Goal: Find specific page/section: Find specific page/section

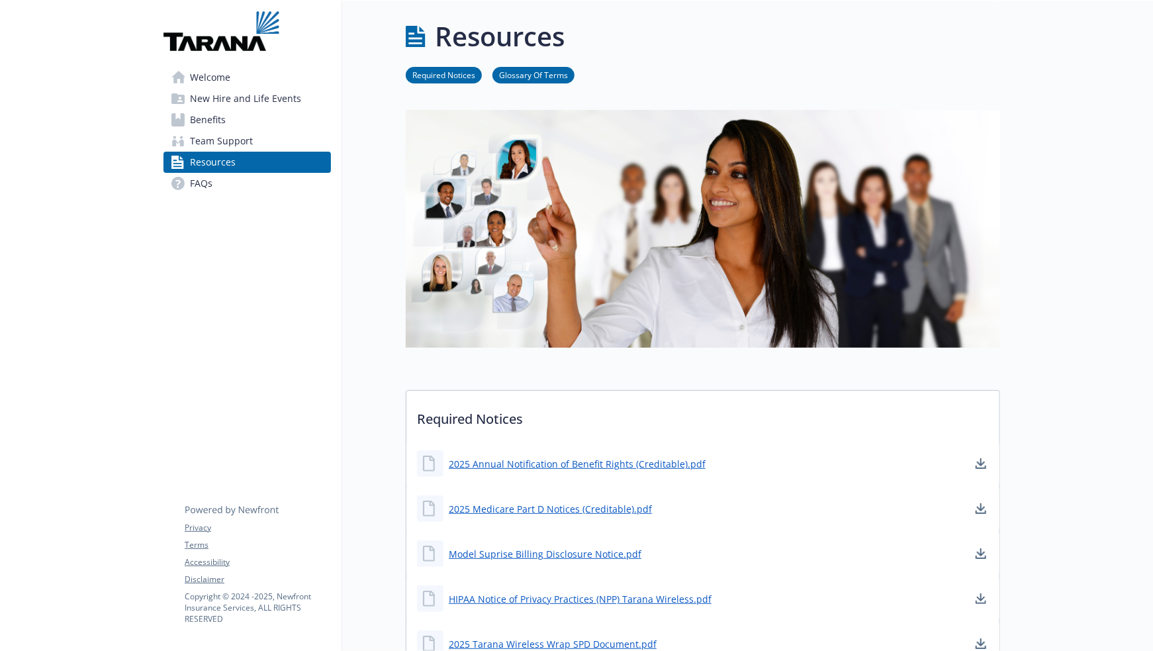
click at [230, 81] on span "Welcome" at bounding box center [210, 77] width 40 height 21
